Goal: Information Seeking & Learning: Learn about a topic

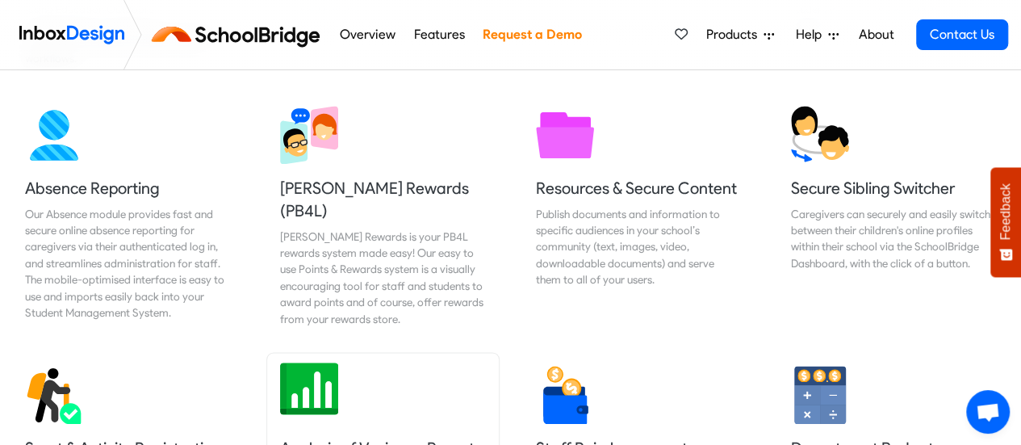
scroll to position [1052, 0]
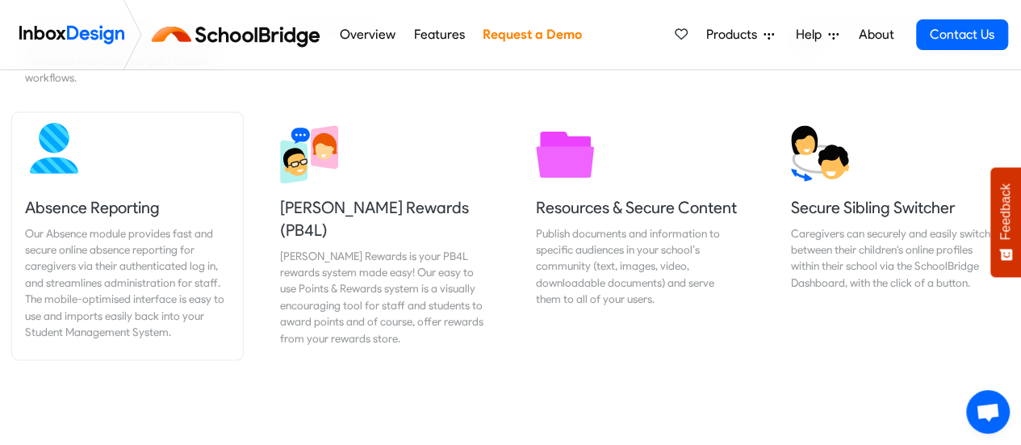
click at [71, 165] on link "Absence Reporting Our Absence module provides fast and secure online absence re…" at bounding box center [127, 235] width 231 height 247
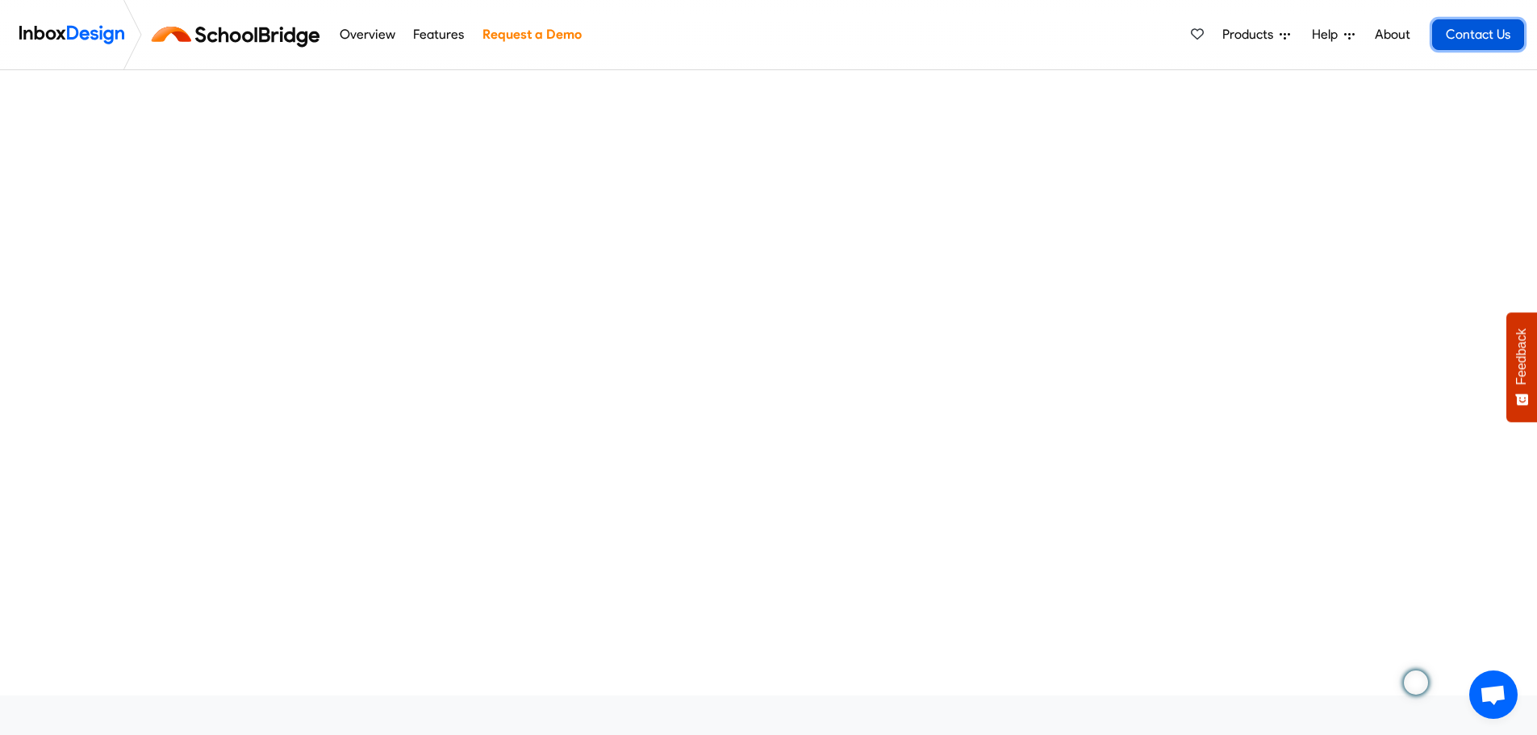
click at [1020, 32] on link "Contact Us" at bounding box center [1479, 34] width 92 height 31
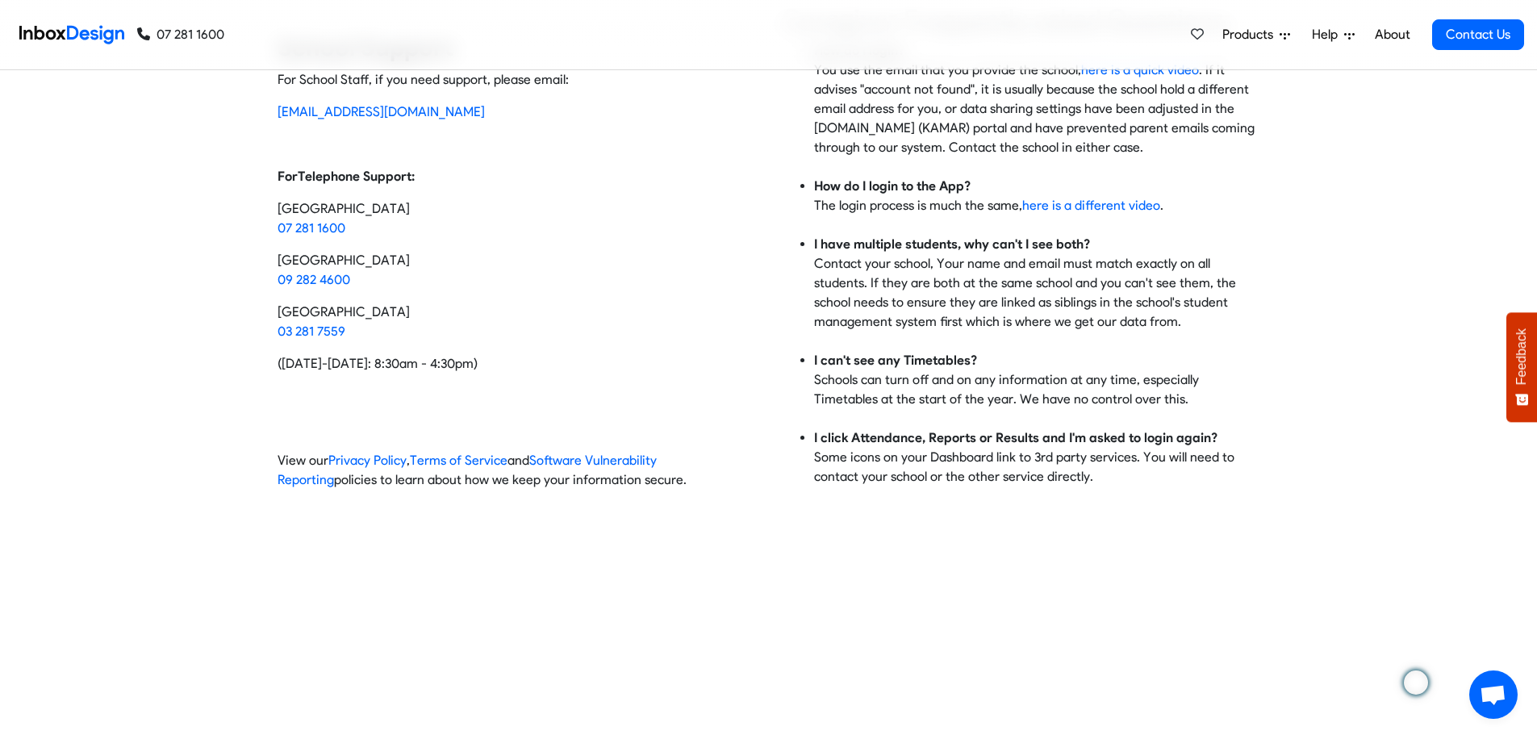
scroll to position [81, 0]
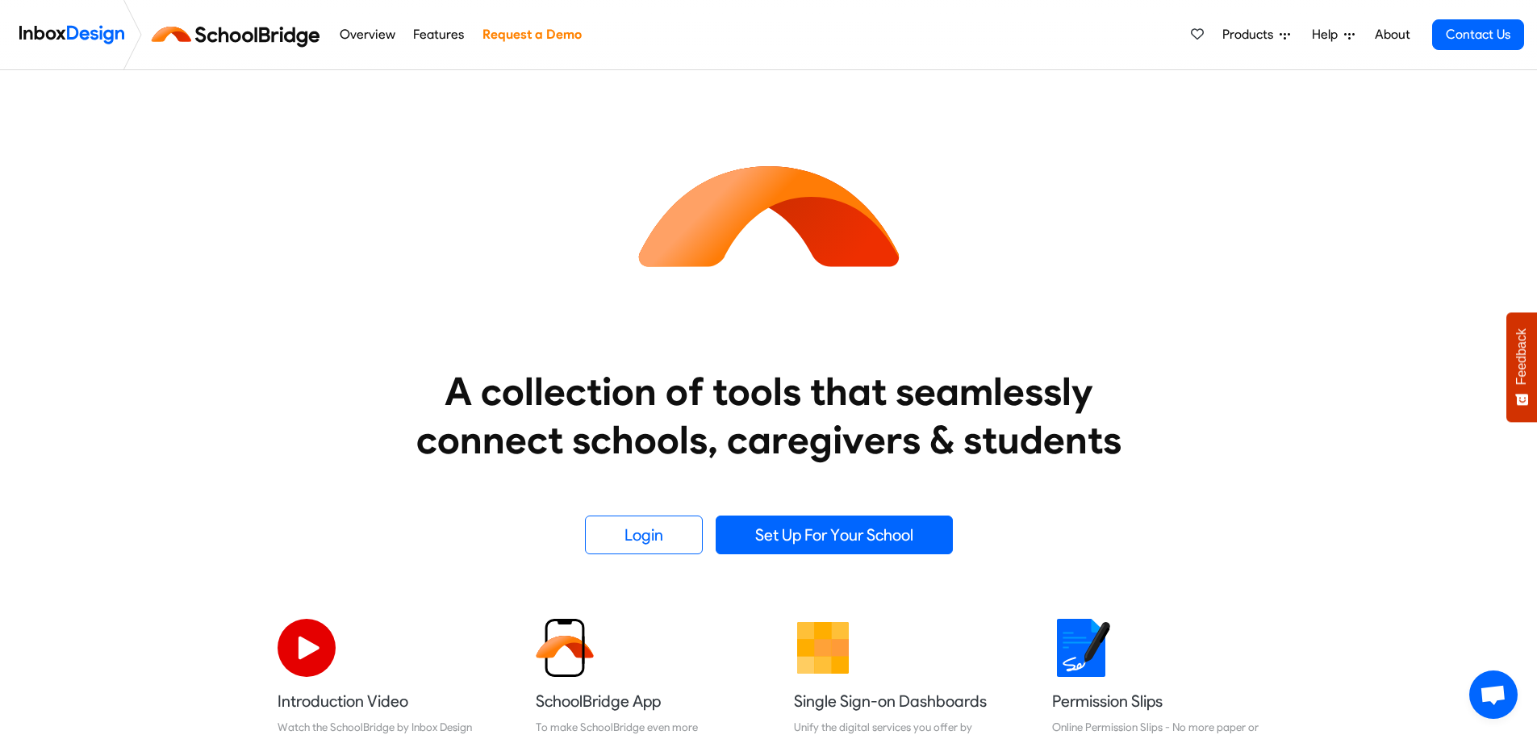
click at [84, 30] on img at bounding box center [71, 35] width 105 height 32
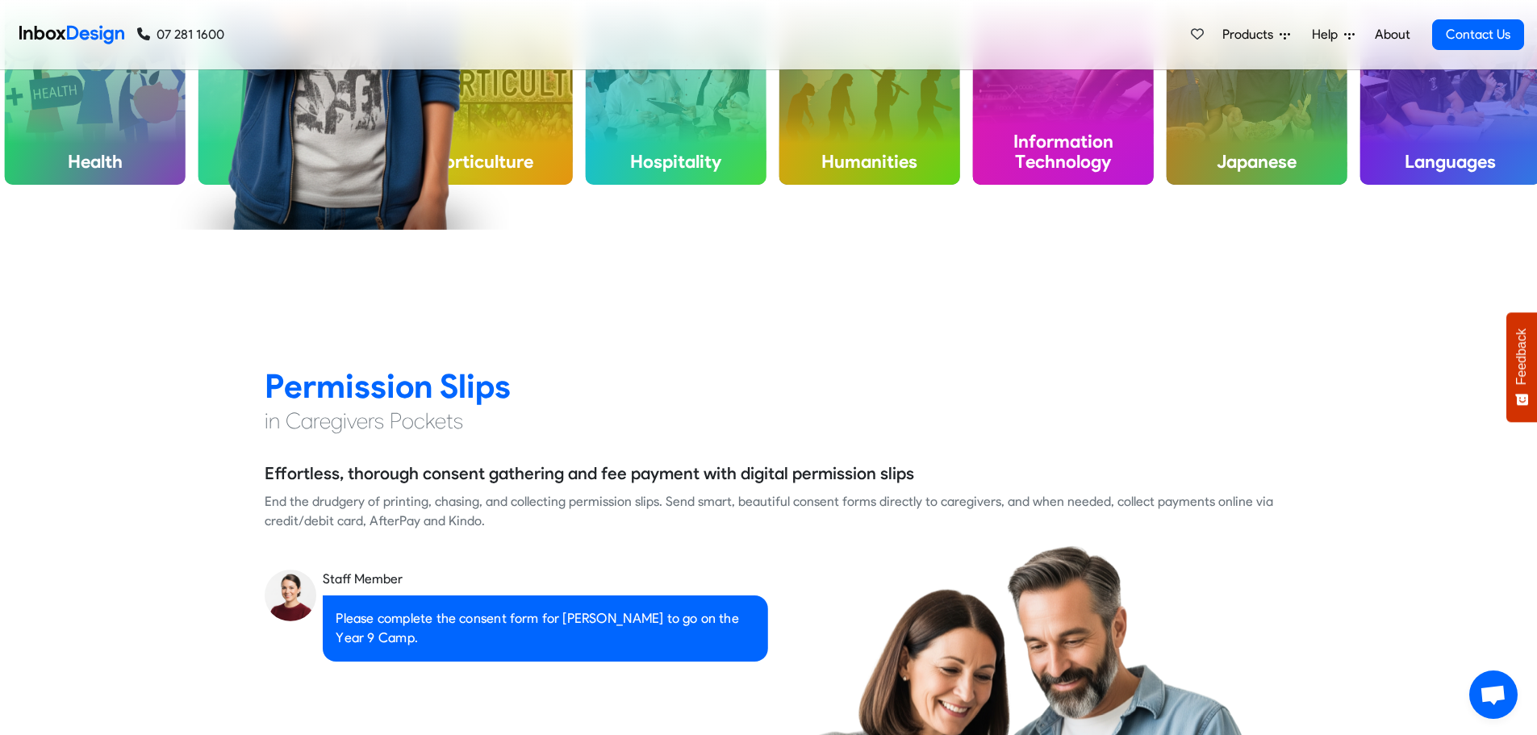
scroll to position [1211, 0]
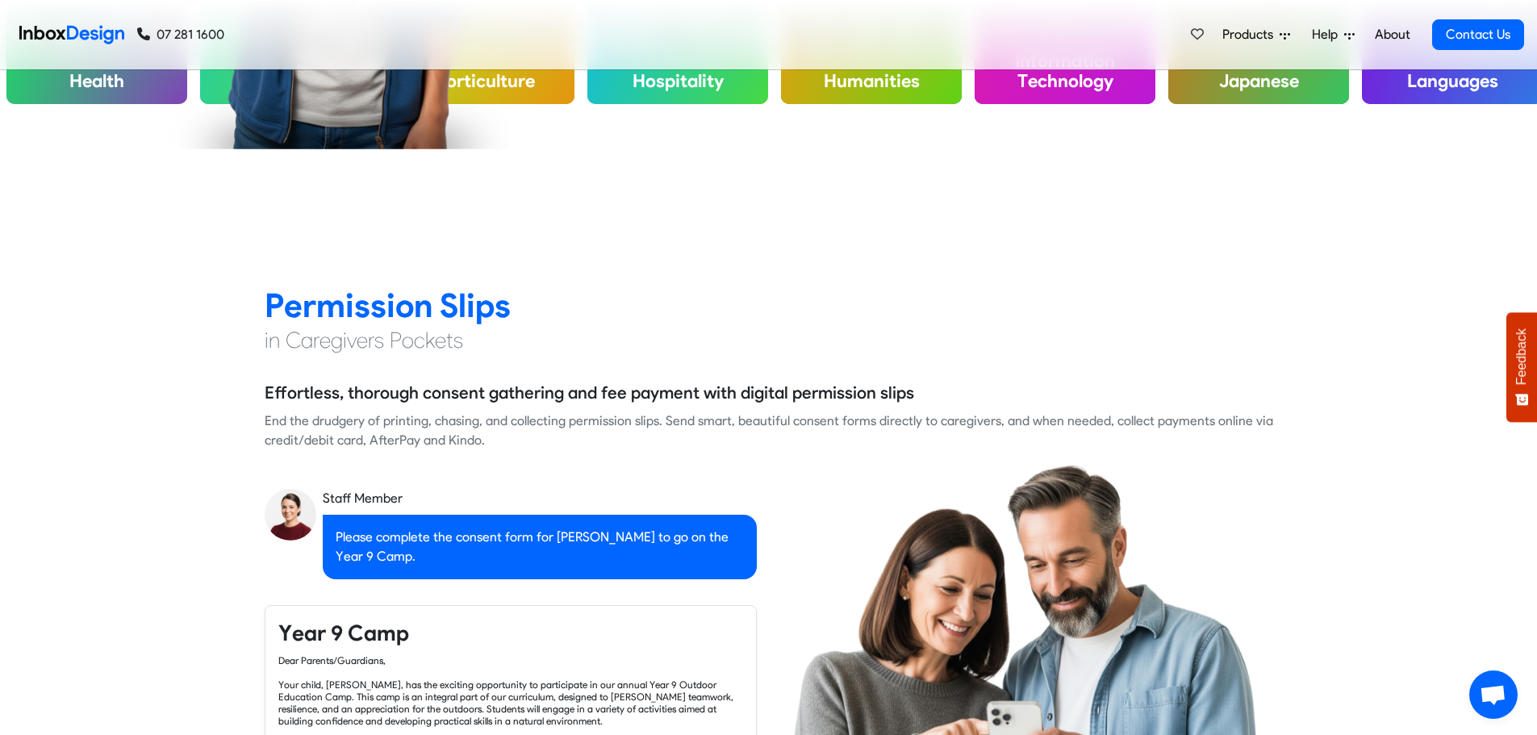
checkbox input "true"
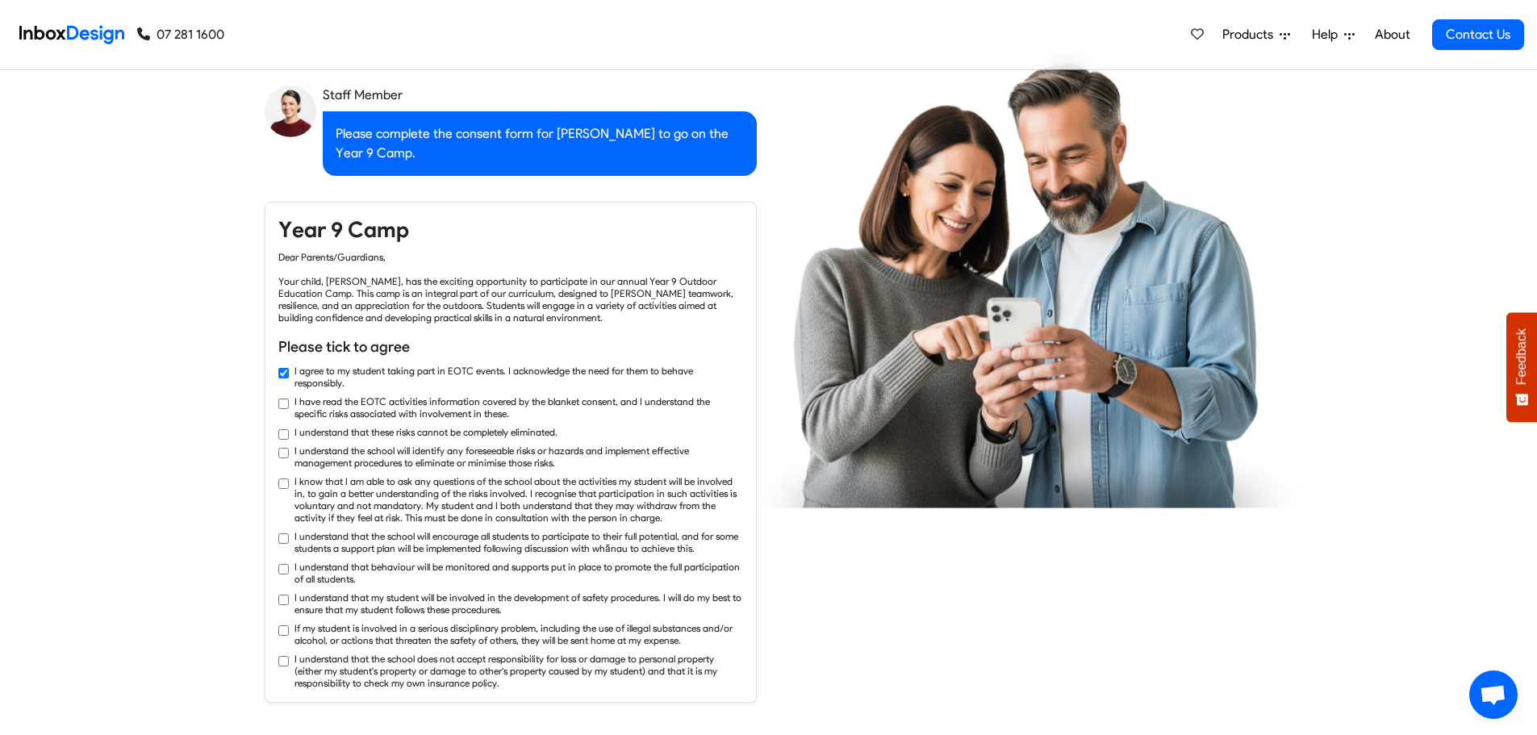
checkbox input "true"
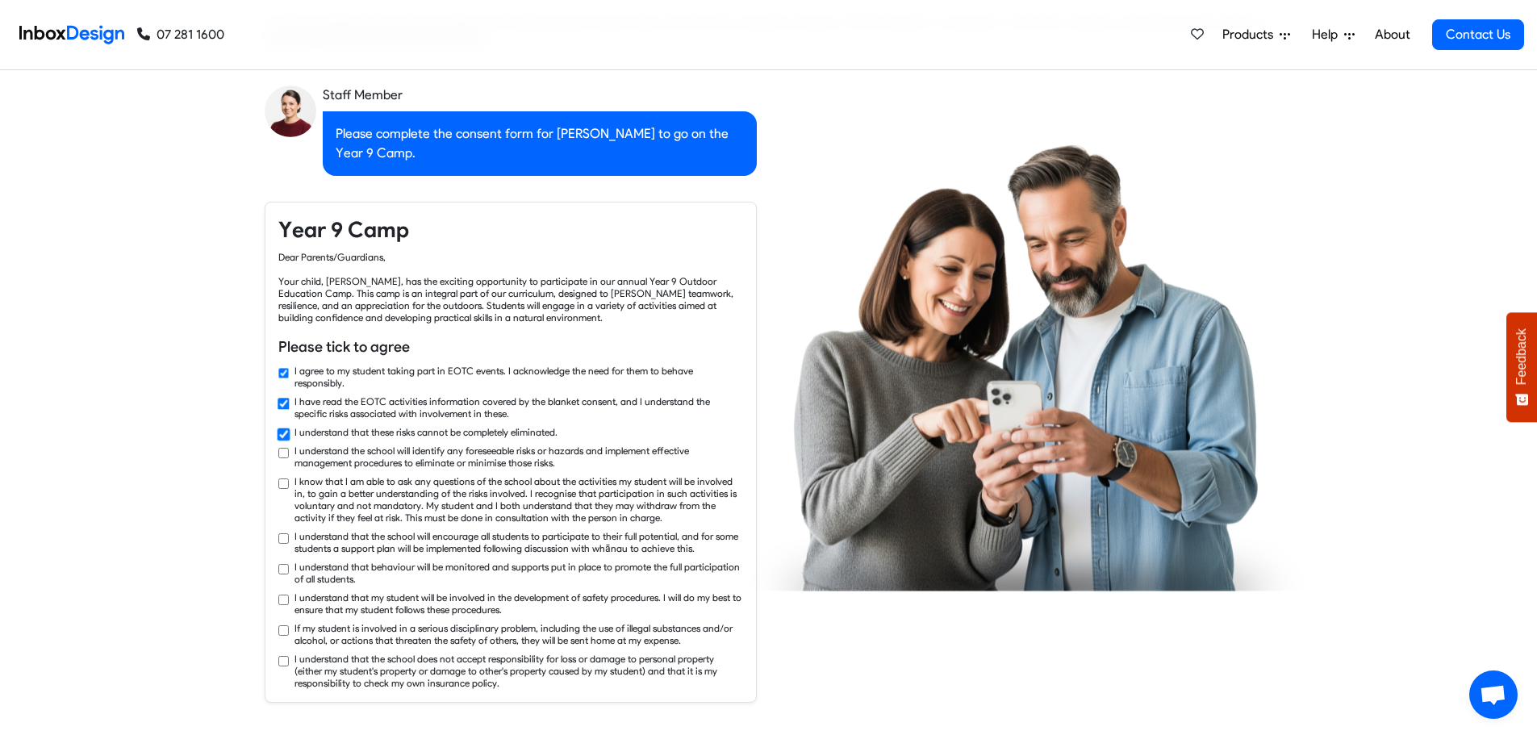
checkbox input "true"
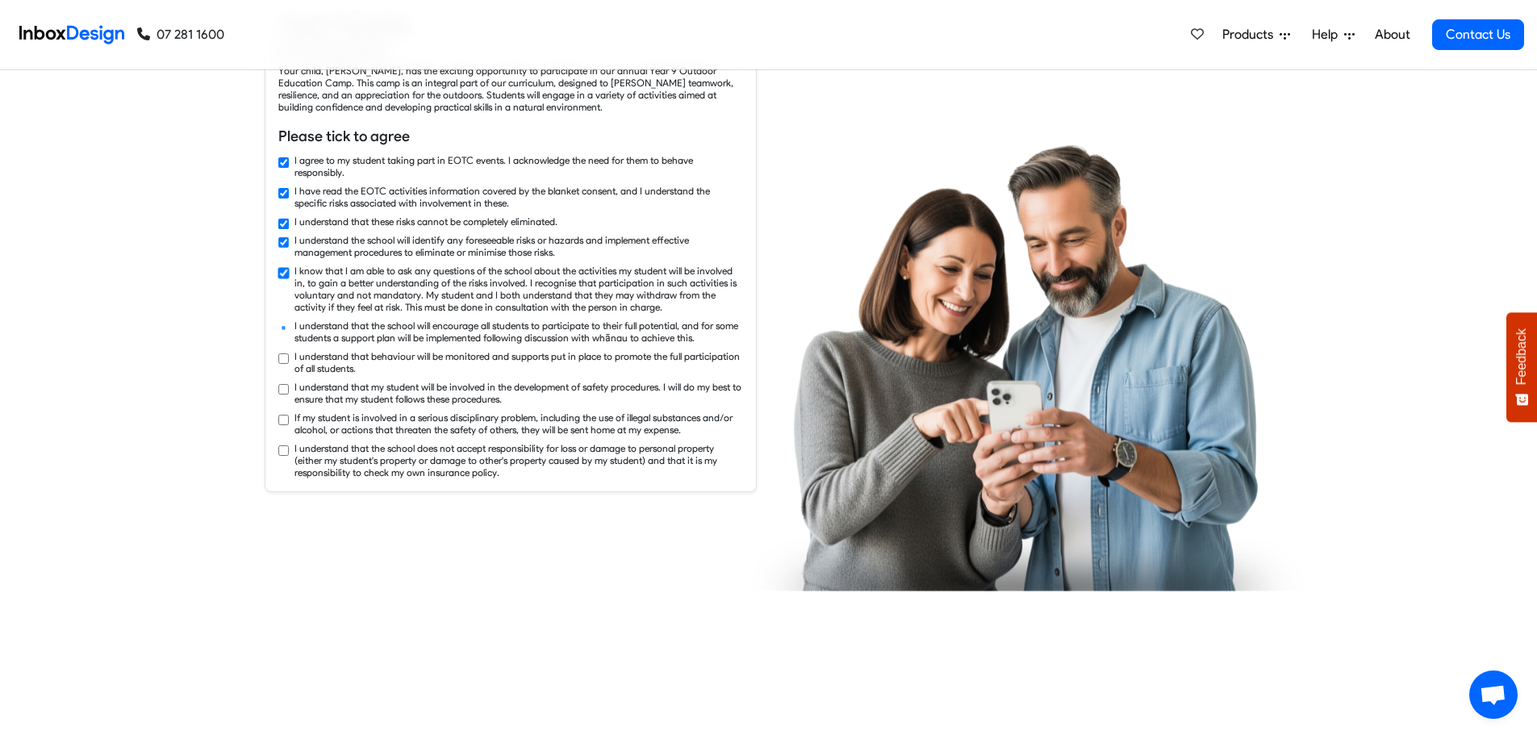
checkbox input "true"
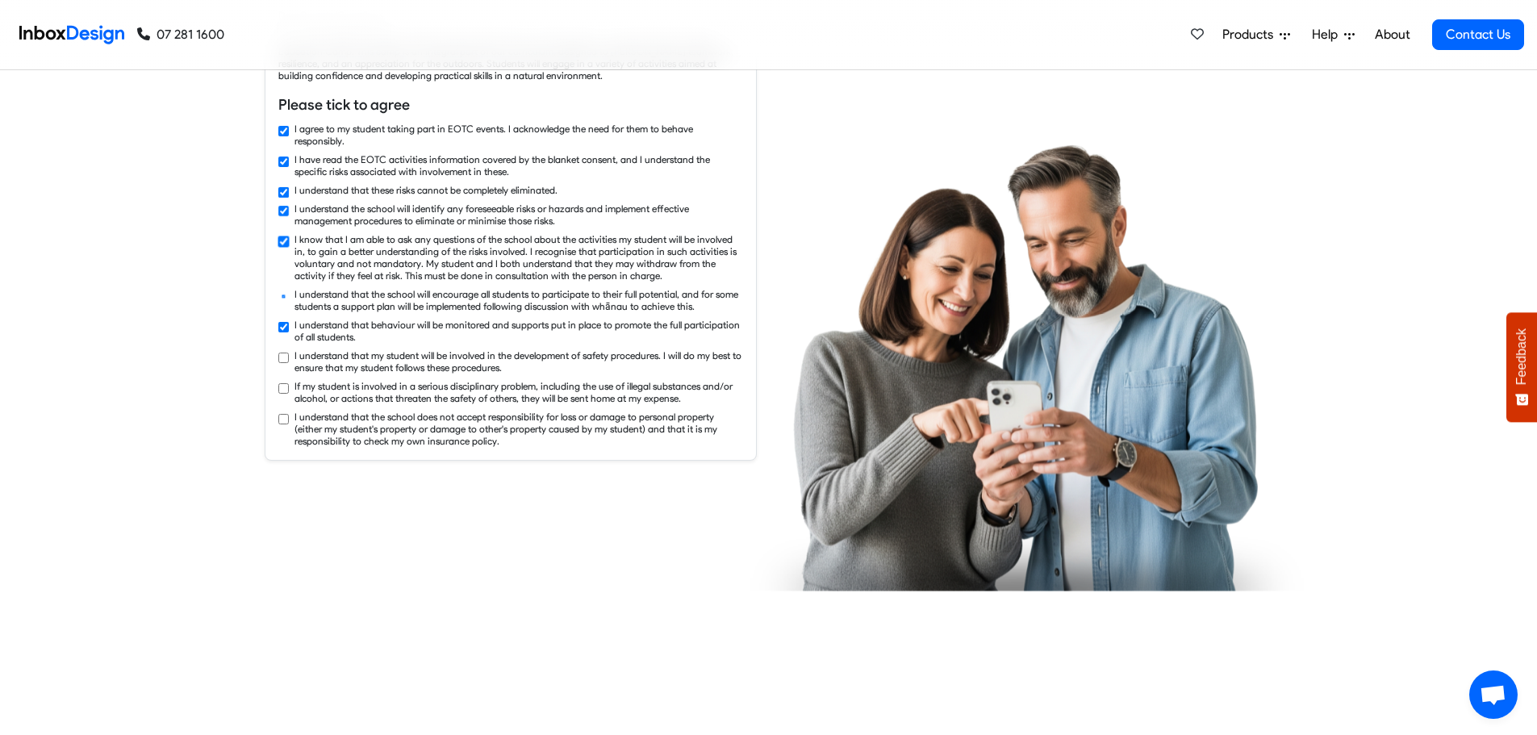
checkbox input "true"
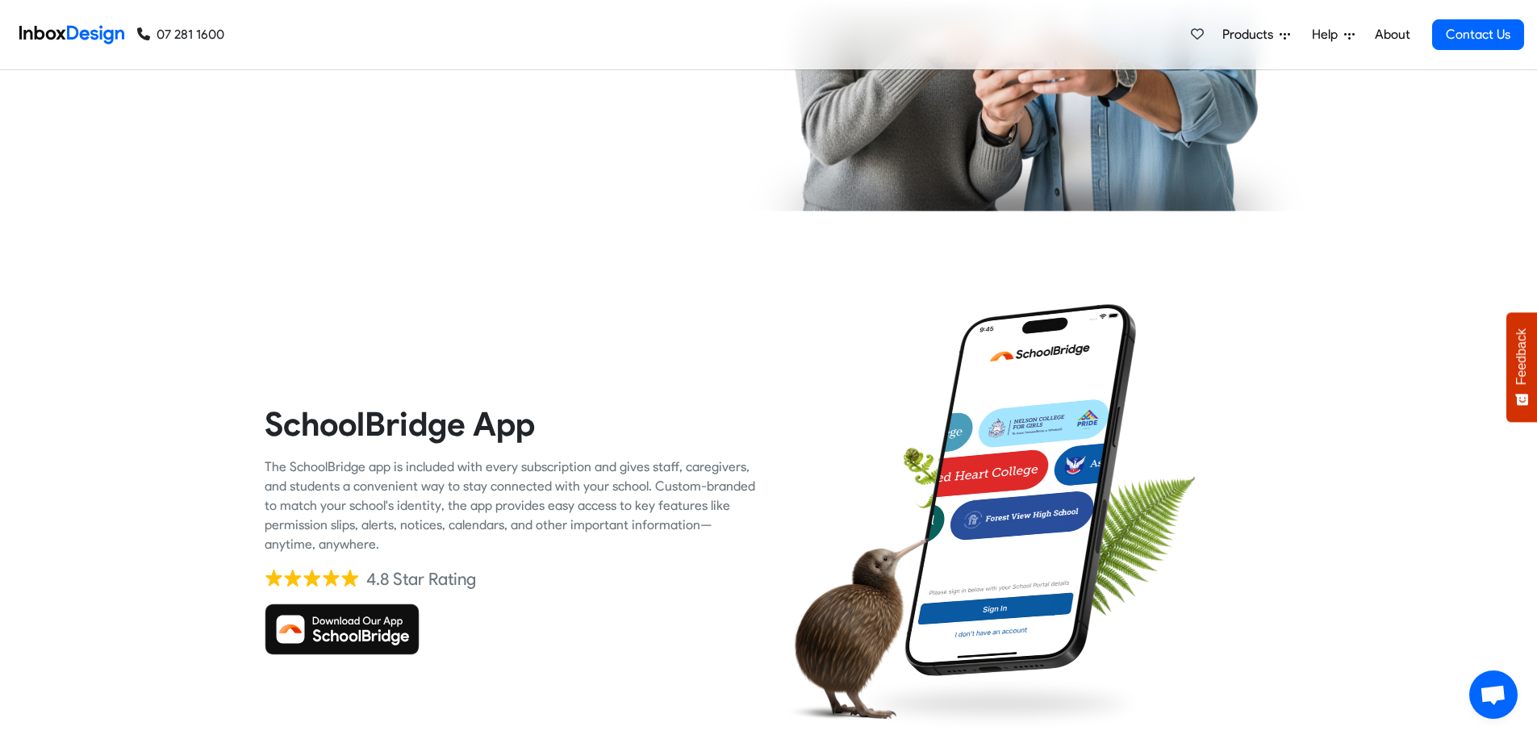
scroll to position [2179, 0]
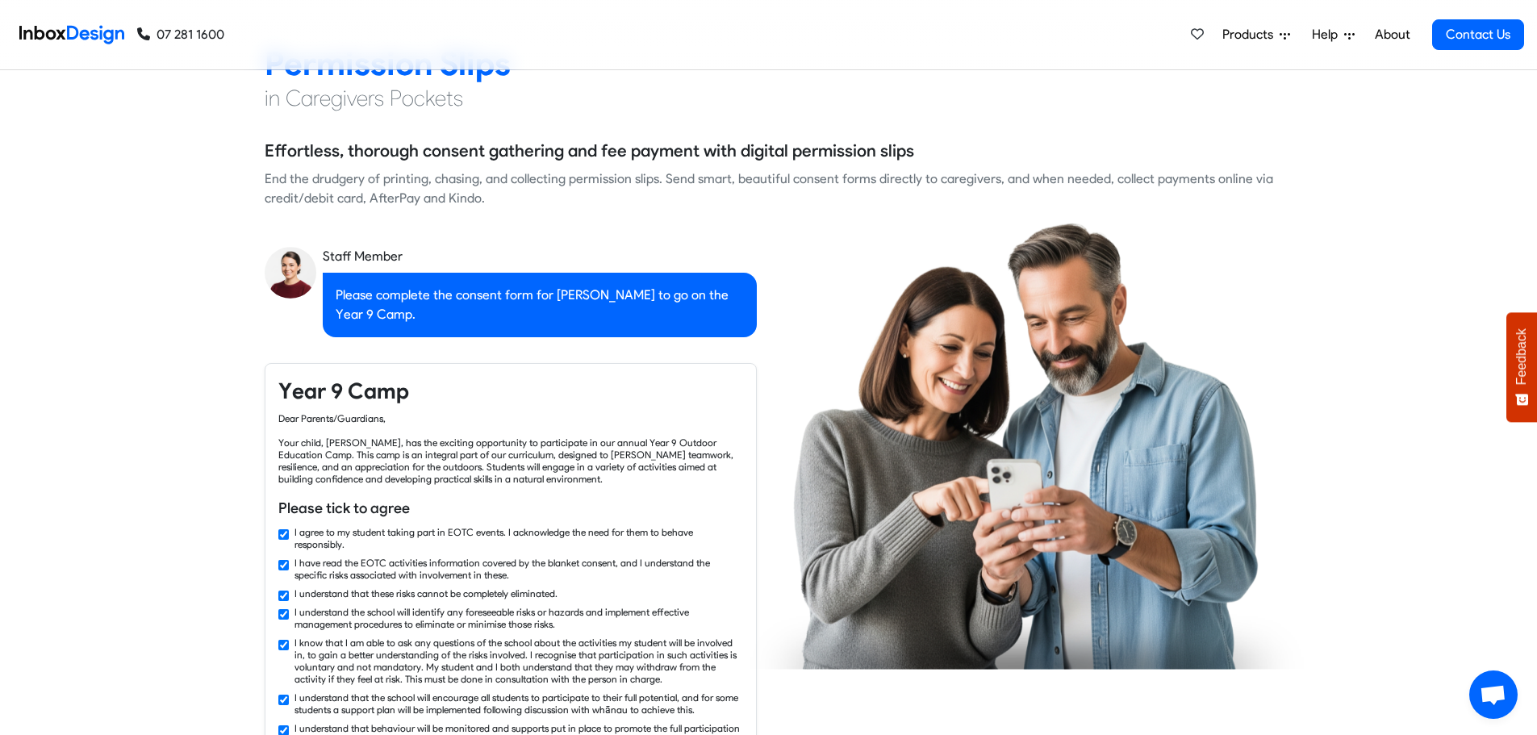
checkbox input "false"
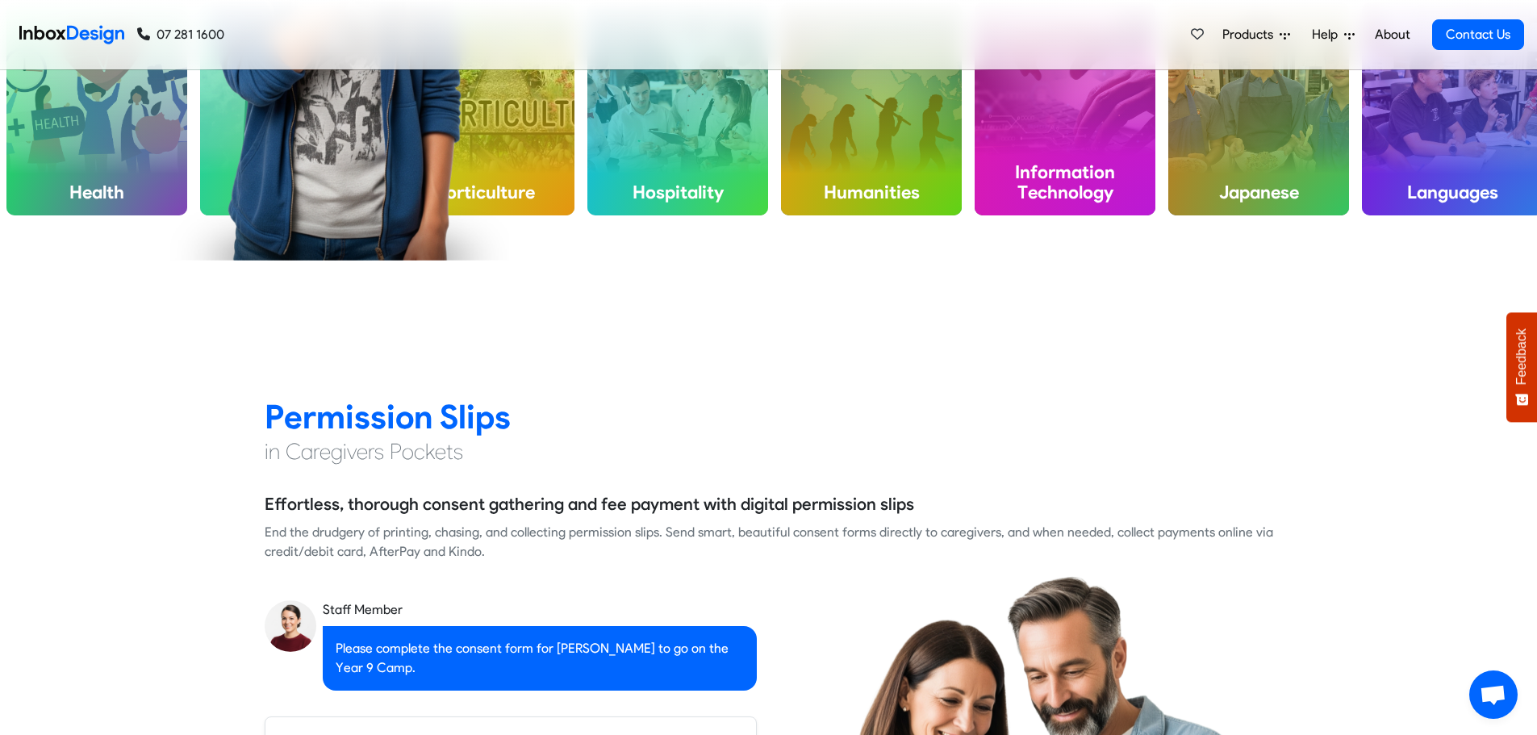
checkbox input "false"
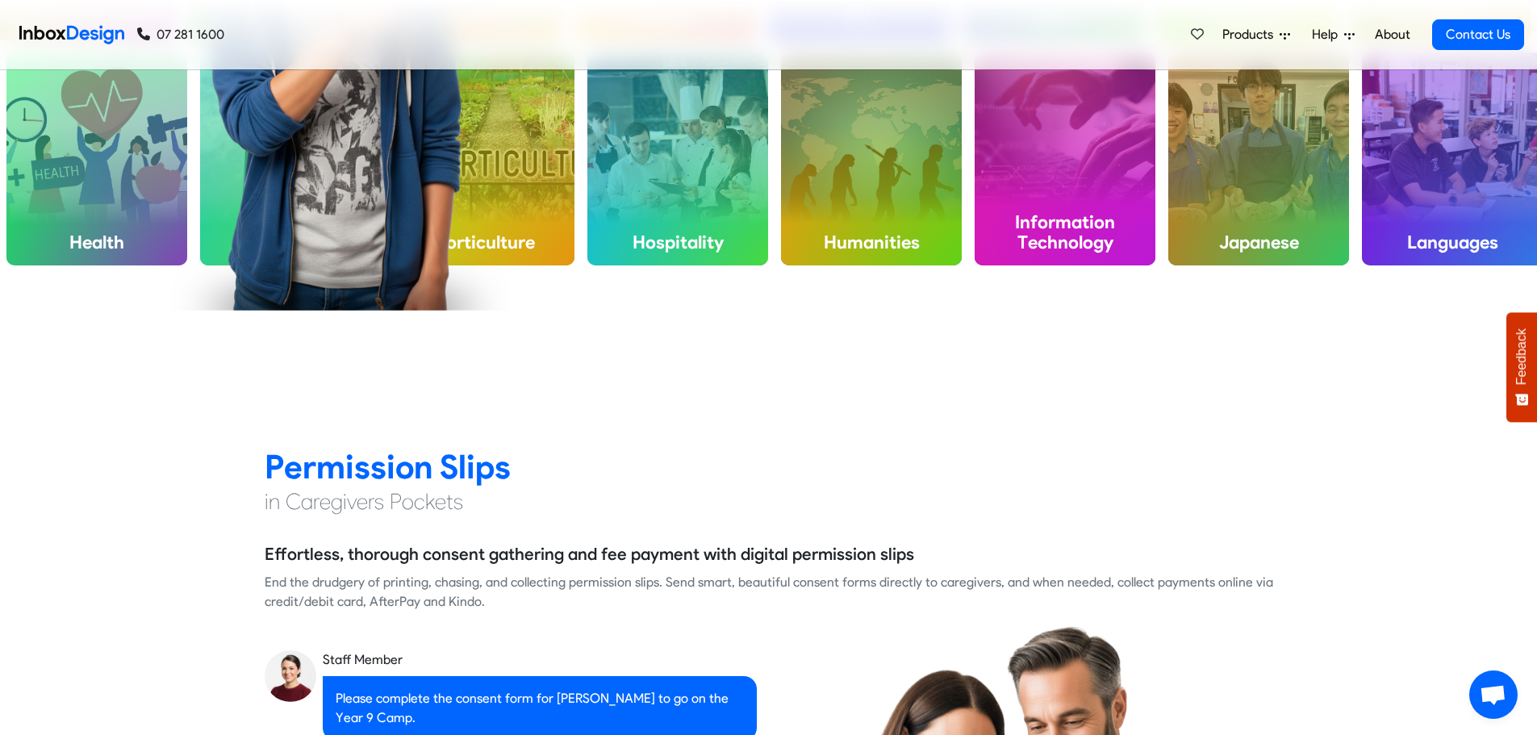
checkbox input "false"
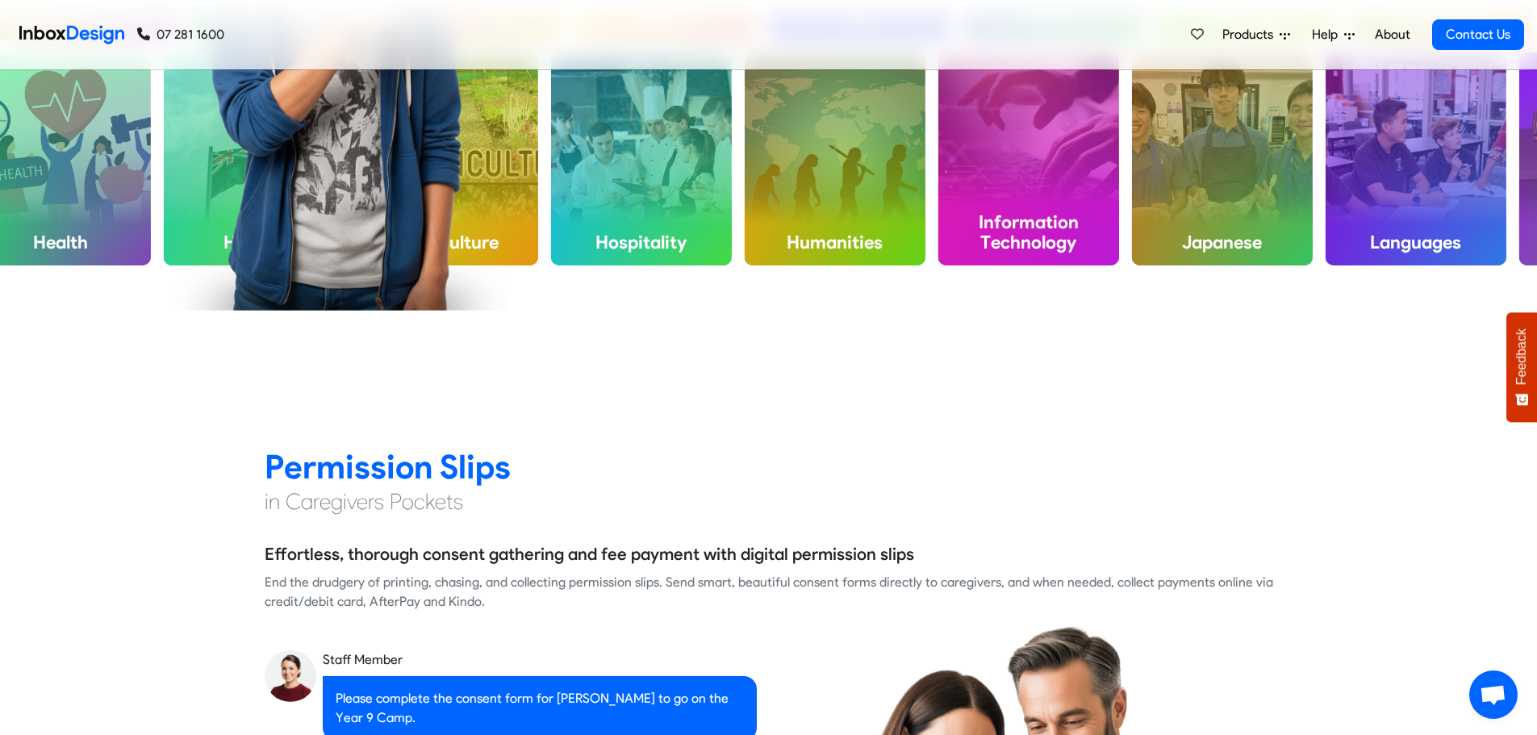
checkbox input "false"
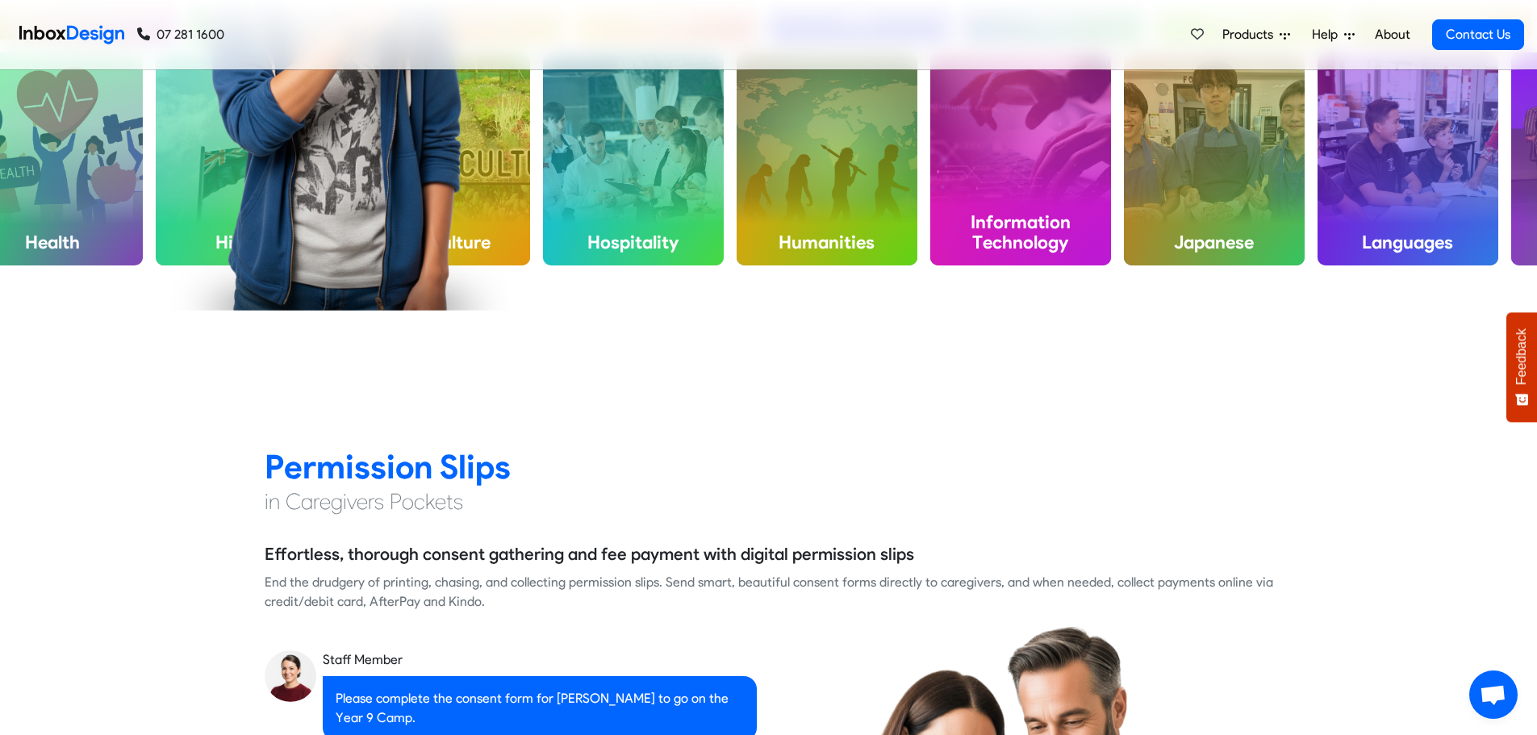
checkbox input "false"
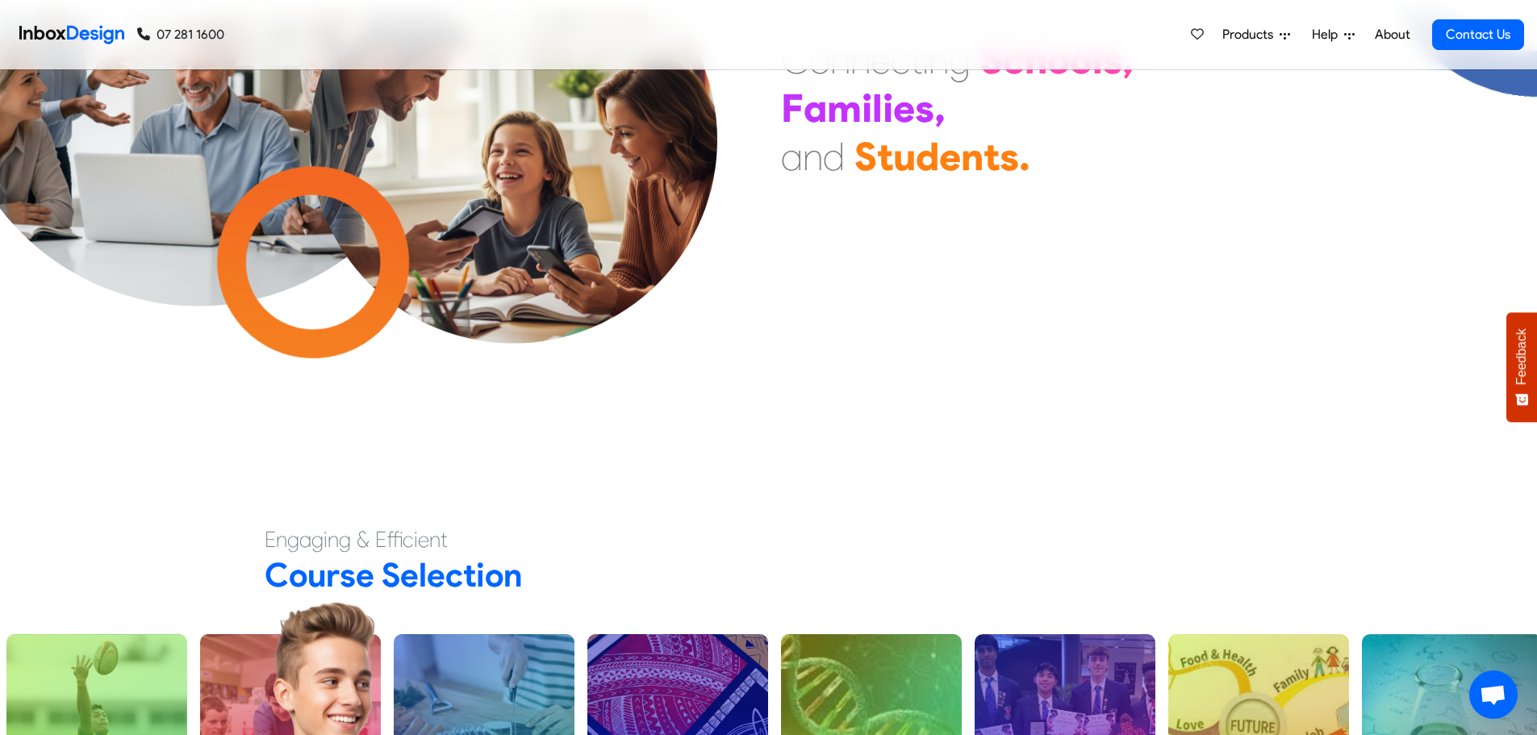
scroll to position [0, 0]
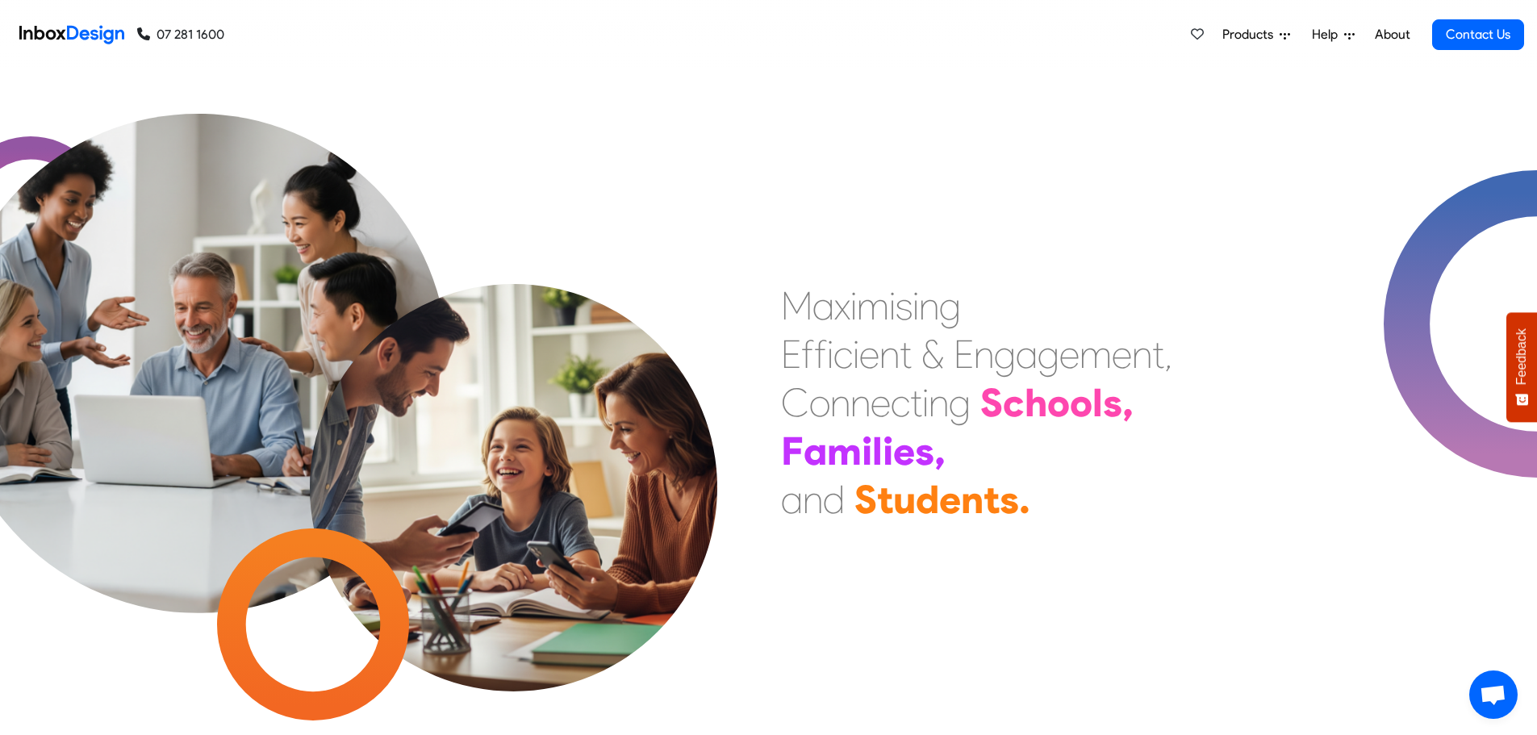
click at [755, 215] on div "M a x i m i s i n g E f f i c i e n t & E n g a g e m e n t , C o n n e c t i n…" at bounding box center [768, 402] width 1537 height 665
click at [1252, 33] on span "Products" at bounding box center [1251, 34] width 57 height 19
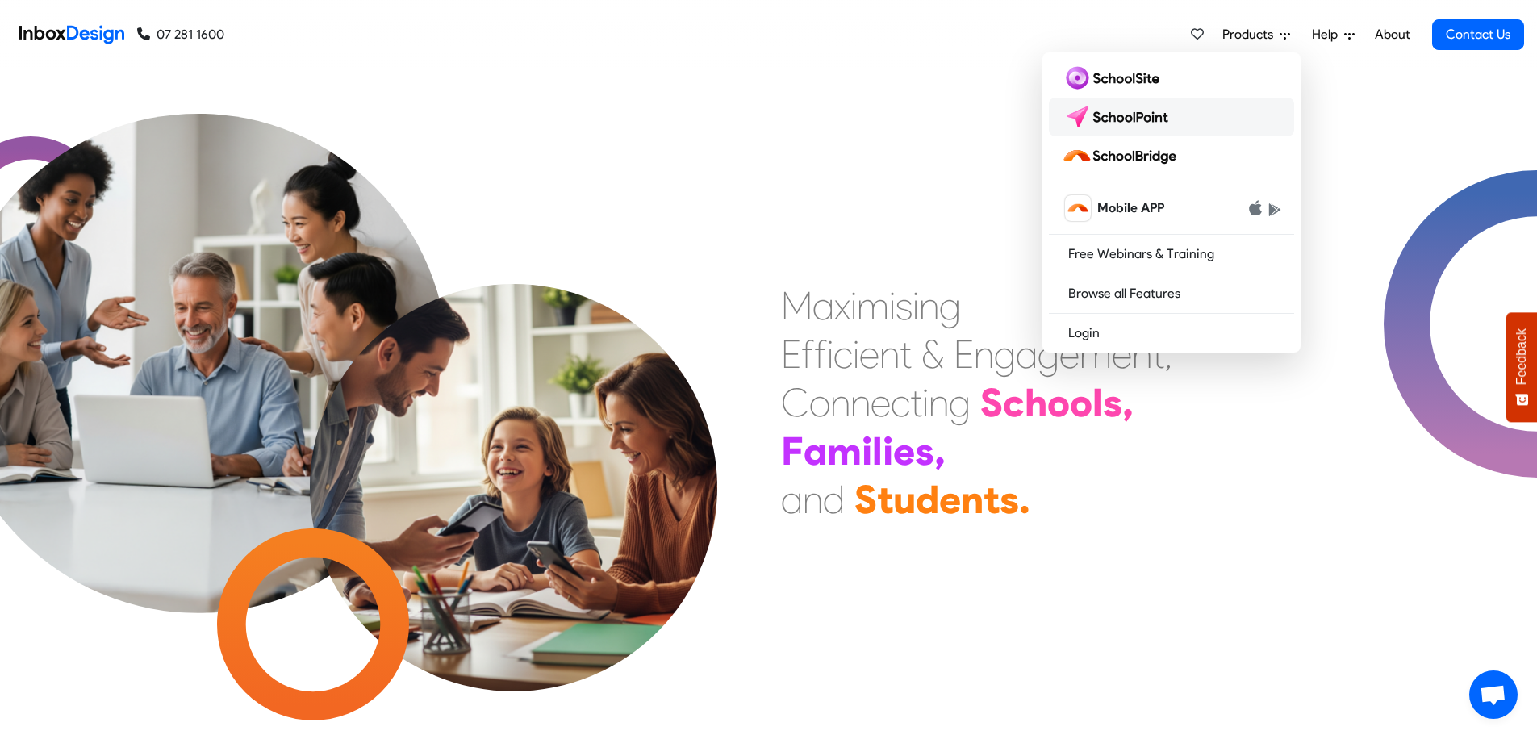
click at [1124, 122] on img at bounding box center [1119, 117] width 114 height 26
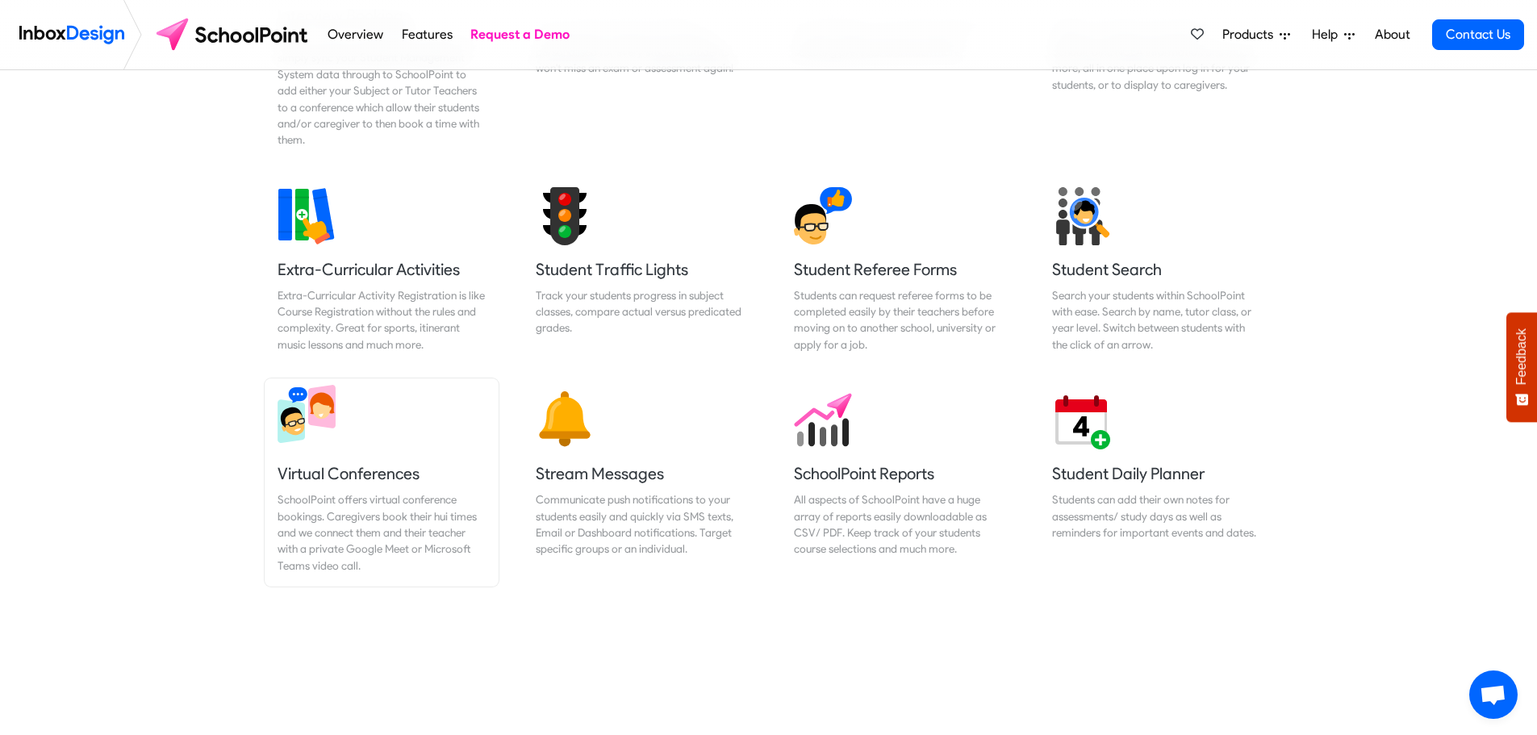
scroll to position [1130, 0]
